Goal: Navigation & Orientation: Find specific page/section

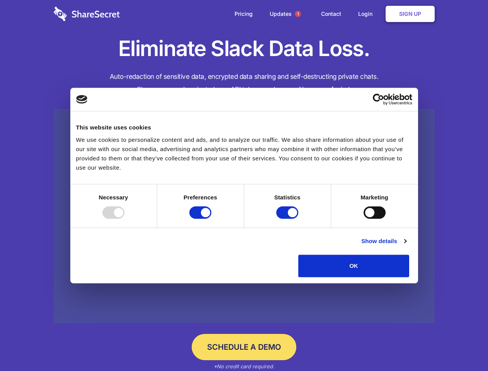
click at [124, 219] on div at bounding box center [113, 212] width 22 height 12
click at [211, 219] on input "Preferences" at bounding box center [200, 212] width 22 height 12
checkbox input "false"
click at [288, 219] on input "Statistics" at bounding box center [287, 212] width 22 height 12
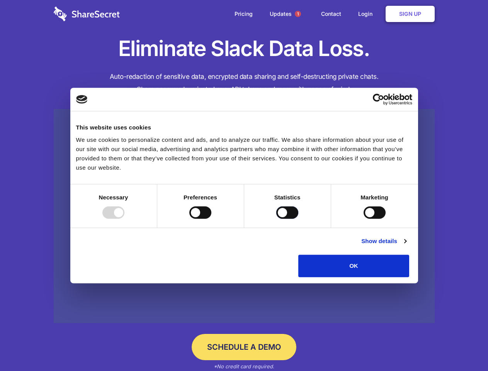
checkbox input "false"
click at [363, 219] on input "Marketing" at bounding box center [374, 212] width 22 height 12
checkbox input "true"
click at [406, 246] on link "Show details" at bounding box center [383, 240] width 45 height 9
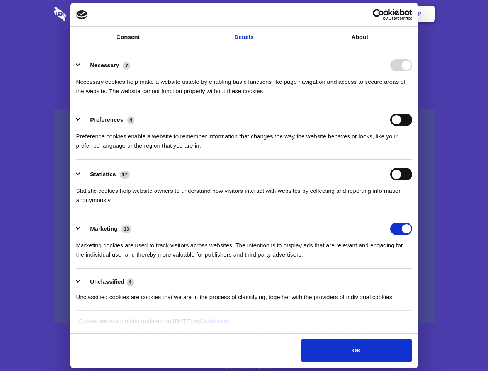
click at [412, 105] on li "Necessary 7 Necessary cookies help make a website usable by enabling basic func…" at bounding box center [244, 78] width 336 height 54
click at [297, 14] on span "1" at bounding box center [298, 14] width 6 height 6
